Goal: Find specific page/section: Find specific page/section

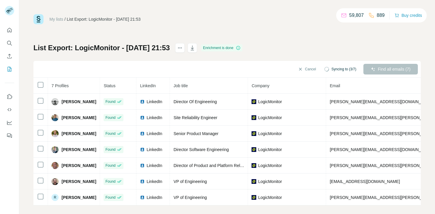
click at [54, 17] on link "My lists" at bounding box center [56, 19] width 14 height 5
